Goal: Check status: Check status

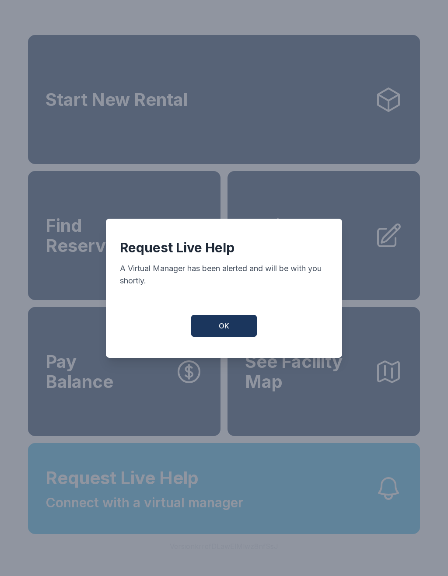
click at [234, 337] on button "OK" at bounding box center [224, 326] width 66 height 22
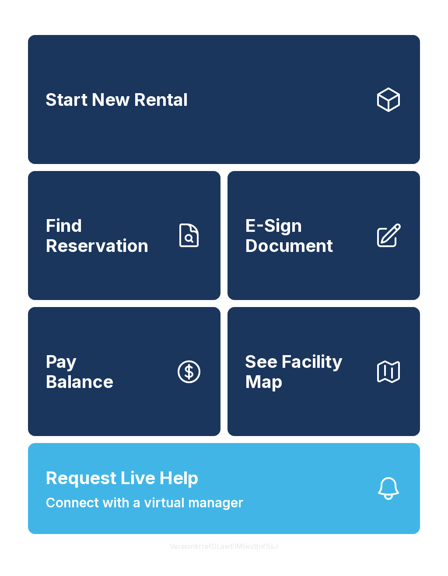
click at [171, 281] on link "Find Reservation" at bounding box center [124, 235] width 192 height 129
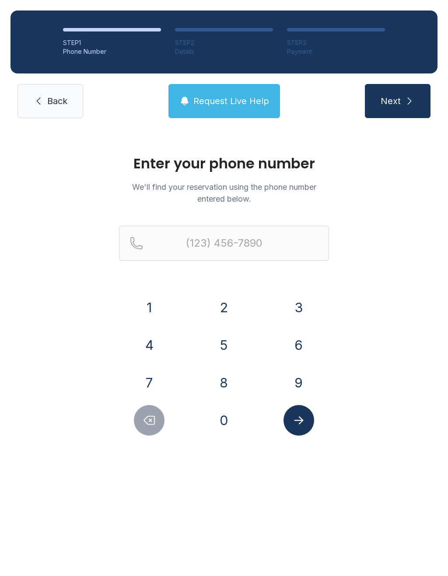
click at [301, 349] on button "6" at bounding box center [298, 345] width 31 height 31
click at [155, 387] on button "7" at bounding box center [149, 382] width 31 height 31
click at [222, 390] on button "8" at bounding box center [224, 382] width 31 height 31
click at [231, 384] on button "8" at bounding box center [224, 382] width 31 height 31
click at [146, 344] on button "4" at bounding box center [149, 345] width 31 height 31
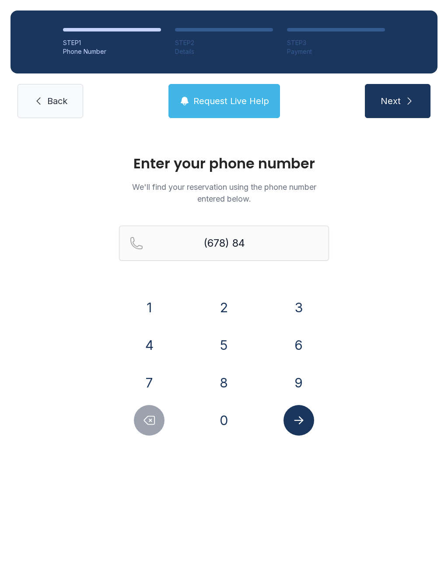
click at [296, 379] on button "9" at bounding box center [298, 382] width 31 height 31
click at [229, 389] on button "8" at bounding box center [224, 382] width 31 height 31
click at [224, 341] on button "5" at bounding box center [224, 345] width 31 height 31
click at [297, 381] on button "9" at bounding box center [298, 382] width 31 height 31
click at [237, 382] on button "8" at bounding box center [224, 382] width 31 height 31
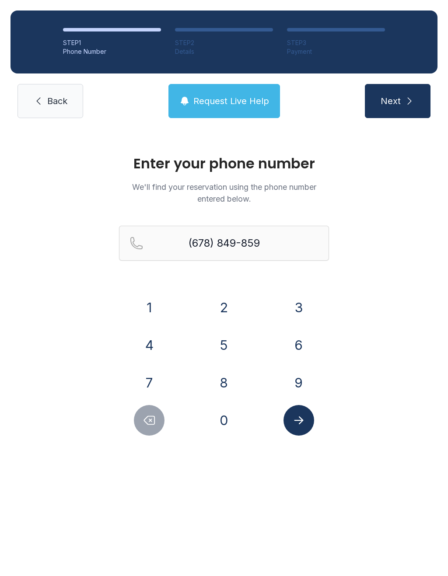
type input "[PHONE_NUMBER]"
click at [306, 424] on button "Submit lookup form" at bounding box center [298, 420] width 31 height 31
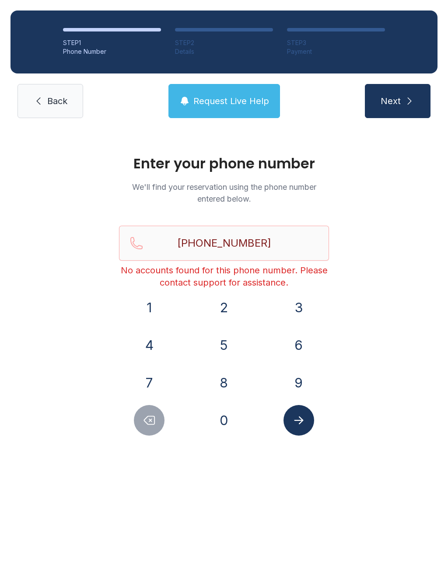
click at [402, 90] on button "Next" at bounding box center [398, 101] width 66 height 34
click at [230, 94] on button "Request Live Help" at bounding box center [223, 101] width 111 height 34
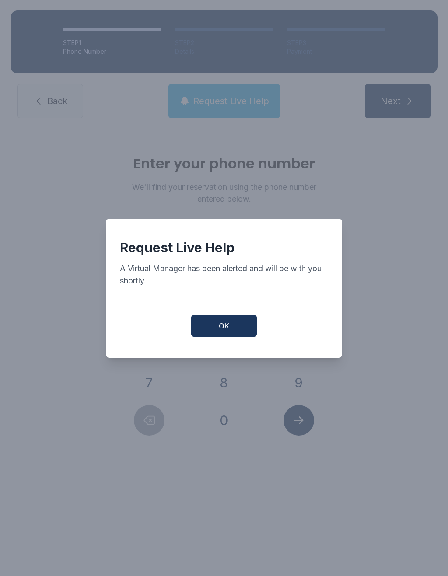
click at [222, 349] on div "Request Live Help A Virtual Manager has been alerted and will be with you short…" at bounding box center [224, 288] width 236 height 139
